Goal: Task Accomplishment & Management: Complete application form

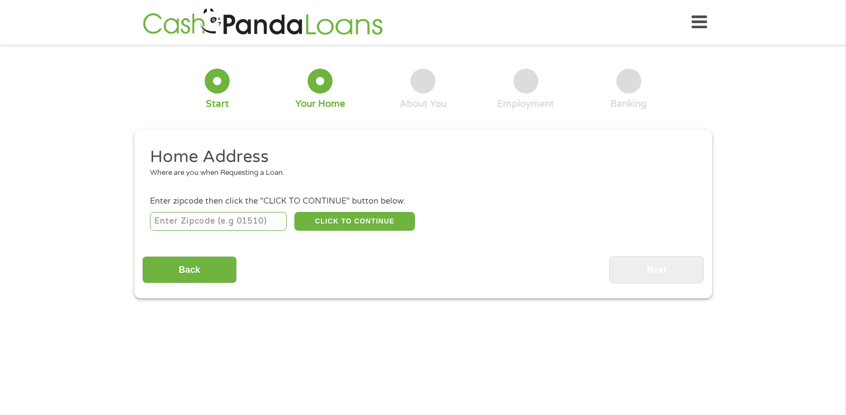
click at [221, 212] on input "number" at bounding box center [218, 221] width 137 height 19
type input "28227"
click at [360, 223] on button "CLICK TO CONTINUE" at bounding box center [354, 221] width 121 height 19
type input "28227"
type input "Charlotte"
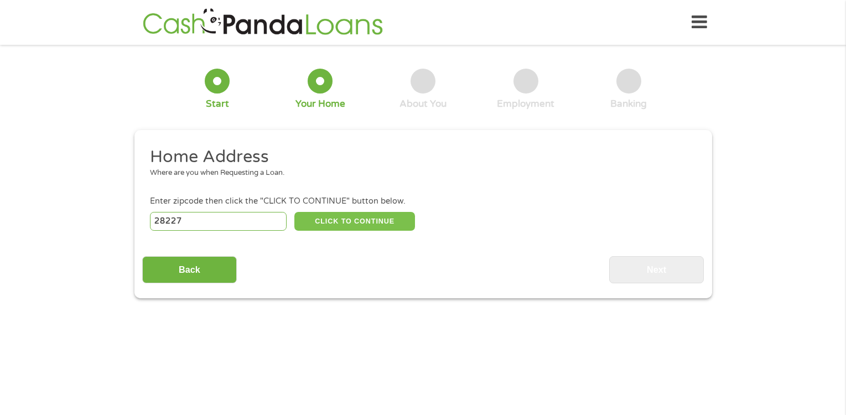
select select "[US_STATE]"
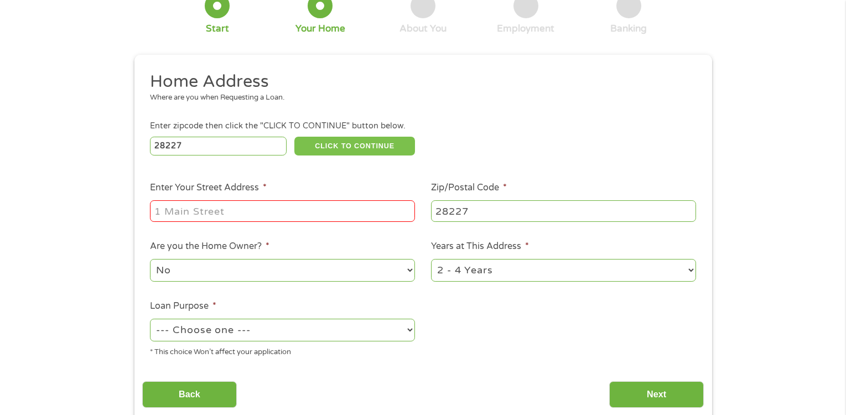
scroll to position [221, 0]
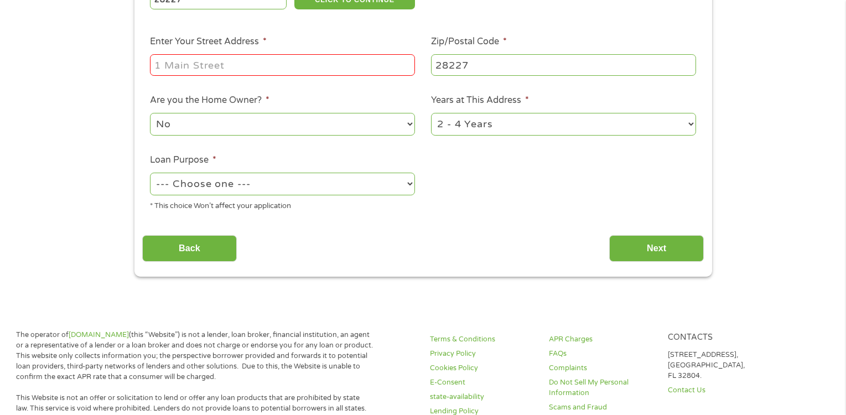
click at [405, 183] on select "--- Choose one --- Pay Bills Debt Consolidation Home Improvement Major Purchase…" at bounding box center [282, 184] width 265 height 23
select select "other"
click at [150, 173] on select "--- Choose one --- Pay Bills Debt Consolidation Home Improvement Major Purchase…" at bounding box center [282, 184] width 265 height 23
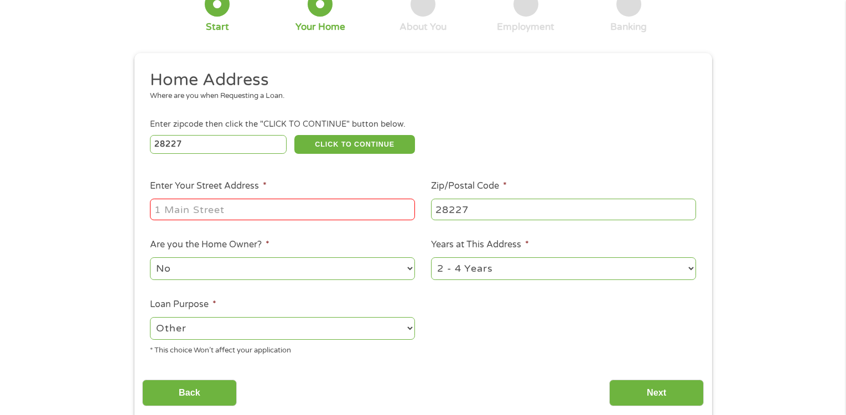
scroll to position [55, 0]
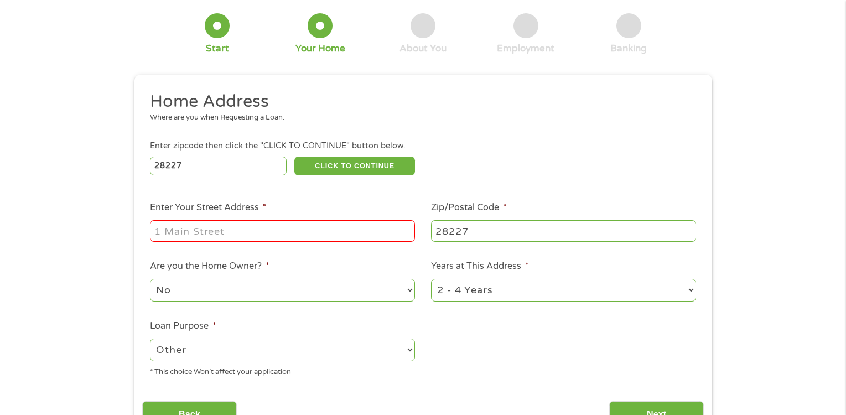
click at [184, 233] on input "Enter Your Street Address *" at bounding box center [282, 230] width 265 height 21
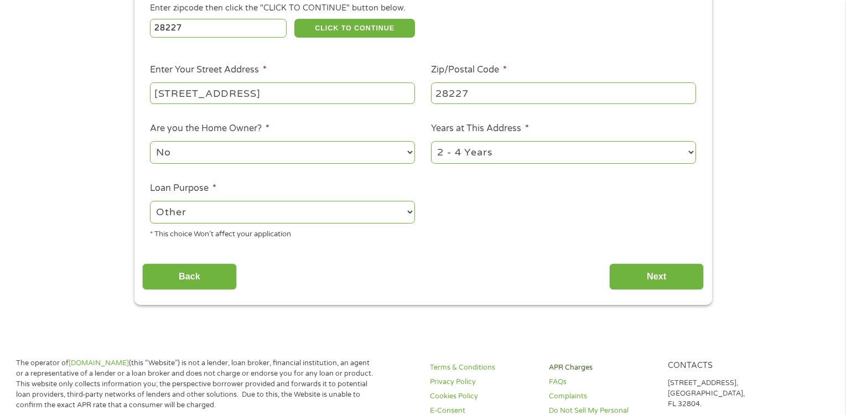
scroll to position [221, 0]
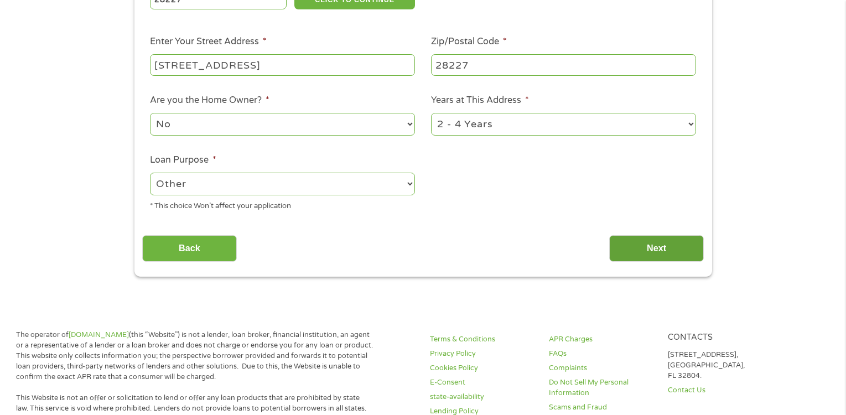
type input "[STREET_ADDRESS]"
click at [646, 243] on input "Next" at bounding box center [656, 248] width 95 height 27
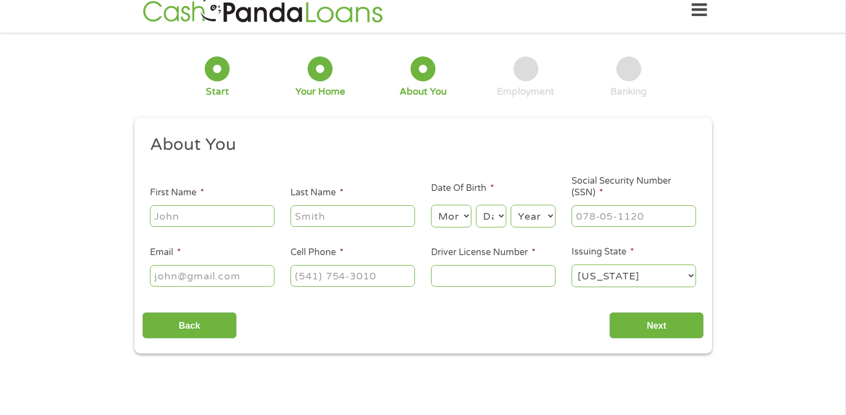
scroll to position [0, 0]
